Goal: Task Accomplishment & Management: Use online tool/utility

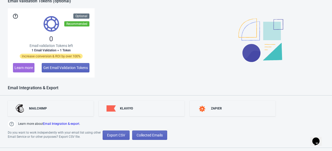
scroll to position [398, 0]
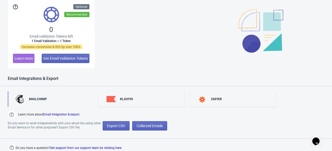
click at [47, 98] on link "MAILCHIMP" at bounding box center [51, 99] width 86 height 16
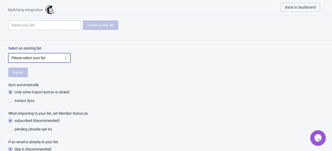
click at [51, 59] on select "Please select your list" at bounding box center [39, 57] width 62 height 9
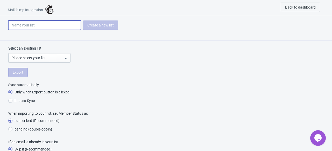
click at [48, 25] on input at bounding box center [44, 24] width 73 height 9
type input "weel"
radio input "true"
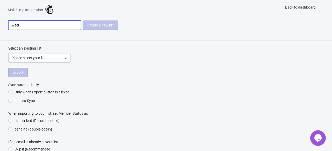
click at [92, 25] on div "Create a new list" at bounding box center [100, 24] width 35 height 9
click at [101, 26] on div "Create a new list" at bounding box center [100, 24] width 35 height 9
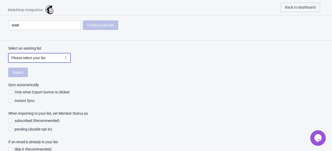
click at [18, 59] on select "Please select your list" at bounding box center [39, 57] width 62 height 9
click at [21, 75] on div "Export" at bounding box center [166, 72] width 316 height 9
click at [45, 61] on select "Please select your list" at bounding box center [39, 57] width 62 height 9
click at [66, 58] on select "Please select your list" at bounding box center [39, 57] width 62 height 9
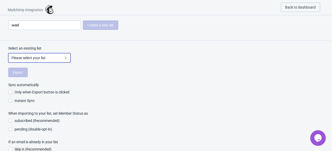
click at [66, 58] on select "Please select your list" at bounding box center [39, 57] width 62 height 9
click at [57, 57] on select "Please select your list" at bounding box center [39, 57] width 62 height 9
click at [58, 58] on select "Please select your list" at bounding box center [39, 57] width 62 height 9
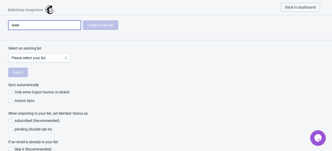
click at [47, 24] on input "weel" at bounding box center [44, 24] width 73 height 9
drag, startPoint x: 100, startPoint y: 25, endPoint x: 95, endPoint y: 25, distance: 4.4
click at [100, 26] on div "Create a new list" at bounding box center [100, 24] width 35 height 9
click at [55, 23] on input "weel" at bounding box center [44, 24] width 73 height 9
type input "weel1"
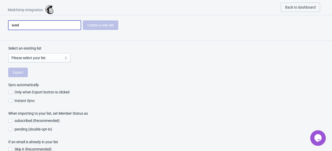
radio input "true"
click at [91, 24] on div "Create a new list" at bounding box center [100, 24] width 35 height 9
click at [72, 24] on input "weel1" at bounding box center [44, 24] width 73 height 9
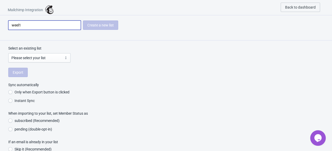
type input "weel"
radio input "true"
type input "weel"
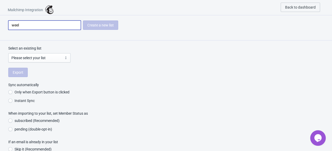
click at [201, 94] on li "Only when Export button is clicked" at bounding box center [166, 92] width 316 height 9
click at [295, 5] on span "Back to dashboard" at bounding box center [300, 7] width 31 height 4
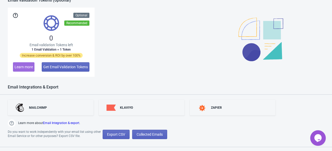
scroll to position [398, 0]
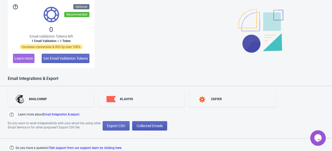
click at [139, 124] on span "Collected Emails" at bounding box center [150, 126] width 26 height 4
